Goal: Task Accomplishment & Management: Use online tool/utility

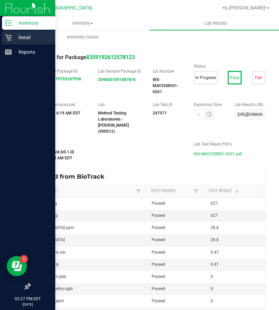
click at [15, 38] on p "Retail" at bounding box center [32, 37] width 40 height 8
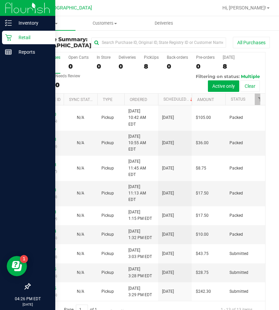
click at [8, 41] on div "Retail" at bounding box center [28, 37] width 53 height 13
click at [7, 38] on icon at bounding box center [8, 37] width 7 height 7
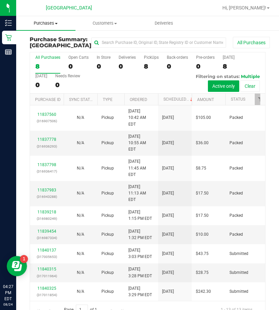
click at [57, 20] on span "Purchases" at bounding box center [45, 23] width 59 height 6
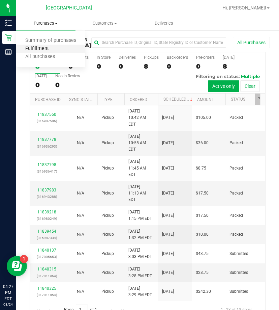
click at [53, 47] on span "Fulfillment" at bounding box center [37, 49] width 42 height 6
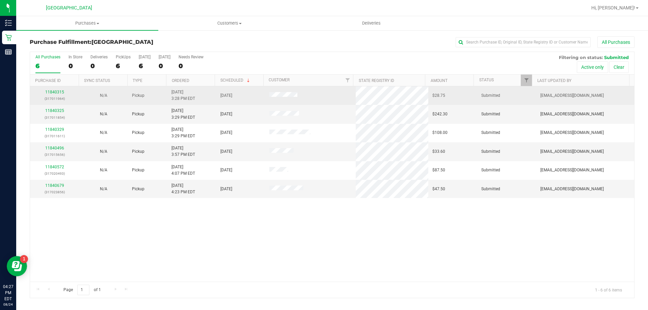
click at [58, 89] on div "11840315 (317011964)" at bounding box center [54, 95] width 41 height 13
click at [62, 91] on link "11840315" at bounding box center [54, 92] width 19 height 5
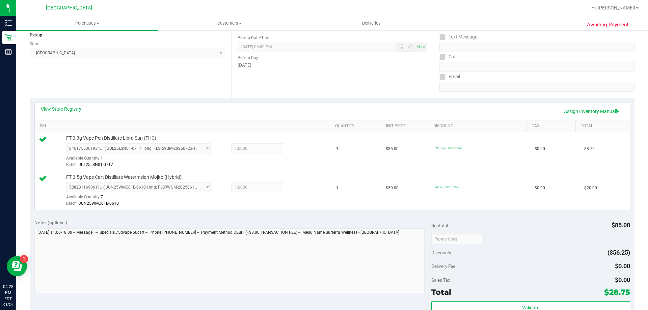
scroll to position [135, 0]
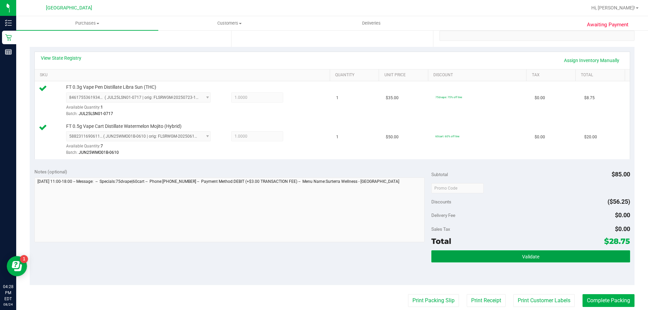
click at [279, 259] on button "Validate" at bounding box center [530, 256] width 198 height 12
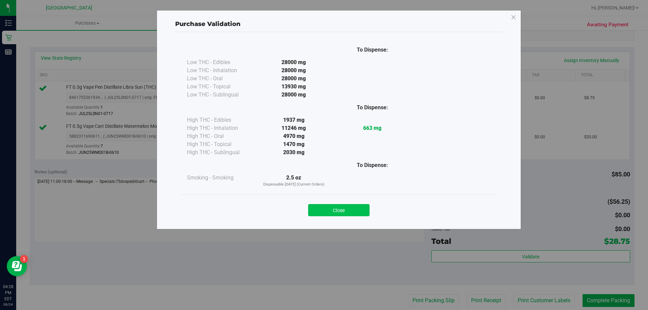
click at [279, 207] on button "Close" at bounding box center [338, 210] width 61 height 12
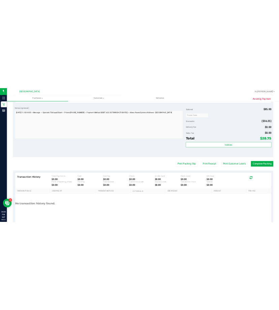
scroll to position [281, 0]
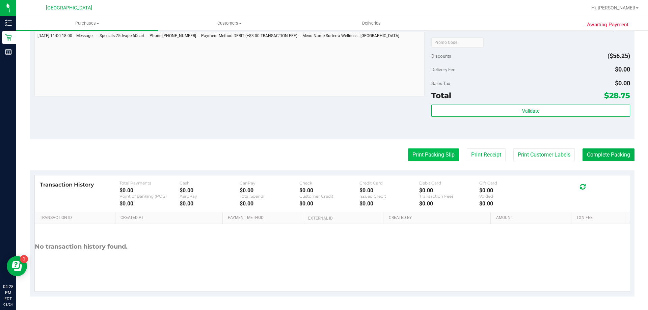
drag, startPoint x: 484, startPoint y: 192, endPoint x: 433, endPoint y: 156, distance: 62.6
drag, startPoint x: 433, startPoint y: 156, endPoint x: 350, endPoint y: 155, distance: 82.6
click at [279, 156] on div "Print Packing Slip Print Receipt Print Customer Labels Complete Packing" at bounding box center [332, 154] width 604 height 13
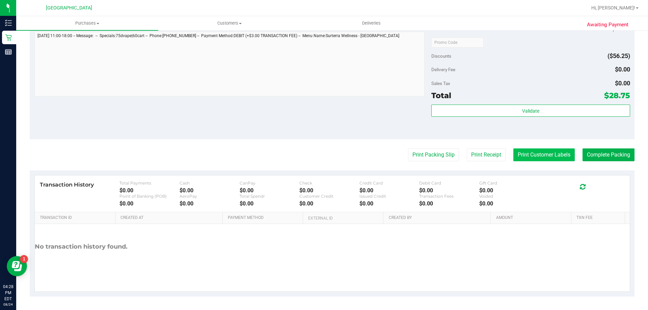
click at [279, 156] on button "Print Customer Labels" at bounding box center [543, 154] width 61 height 13
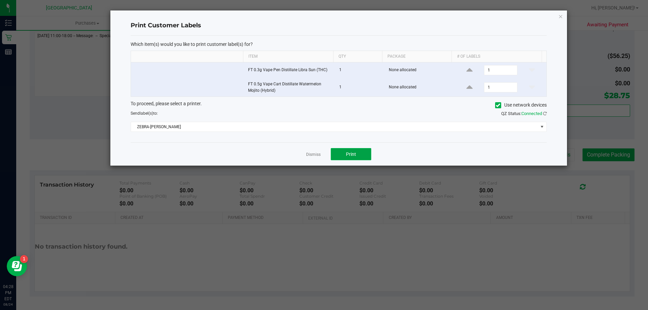
click at [279, 152] on span "Print" at bounding box center [351, 153] width 10 height 5
click at [279, 154] on link "Dismiss" at bounding box center [313, 155] width 15 height 6
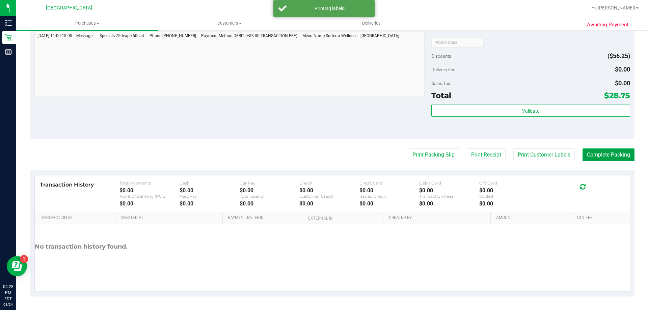
click at [279, 151] on button "Complete Packing" at bounding box center [608, 154] width 52 height 13
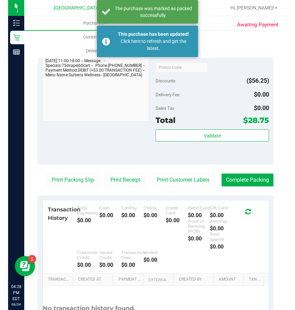
scroll to position [0, 0]
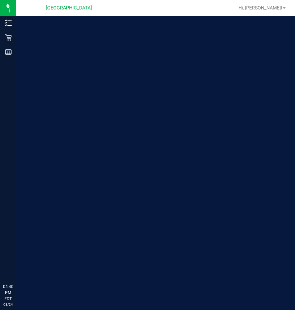
click at [195, 48] on div "Welcome to Flourish Software Seed-to-Sale Tracking & Analytics" at bounding box center [155, 162] width 279 height 293
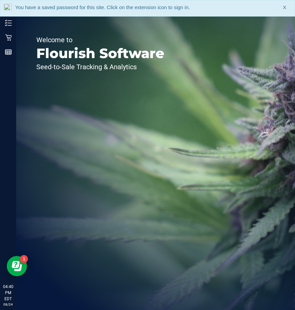
click at [287, 9] on div "You have a saved password for this site. Click on the extension icon to sign in…" at bounding box center [147, 8] width 295 height 17
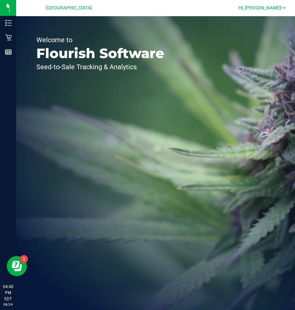
click at [284, 8] on span at bounding box center [284, 7] width 3 height 1
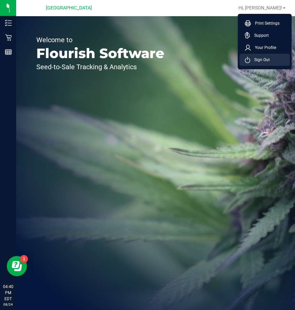
click at [262, 58] on span "Sign Out" at bounding box center [261, 59] width 20 height 7
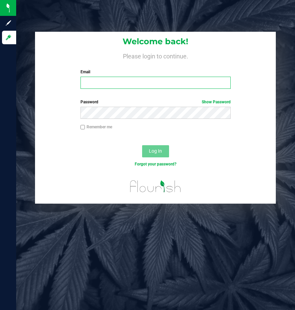
click at [202, 80] on input "Email" at bounding box center [156, 83] width 151 height 12
type input "[EMAIL_ADDRESS][DOMAIN_NAME]"
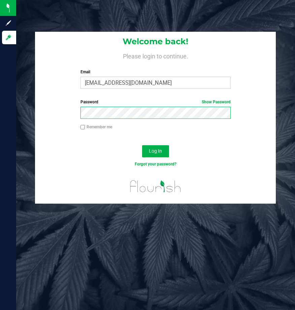
click at [142, 145] on button "Log In" at bounding box center [155, 151] width 27 height 12
